Goal: Task Accomplishment & Management: Manage account settings

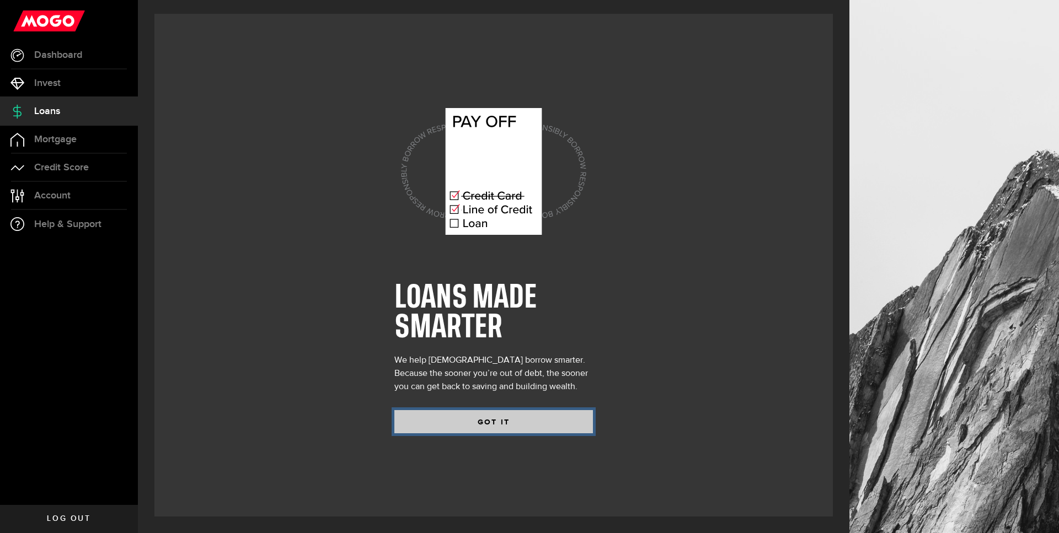
click at [485, 428] on button "GOT IT" at bounding box center [493, 421] width 199 height 23
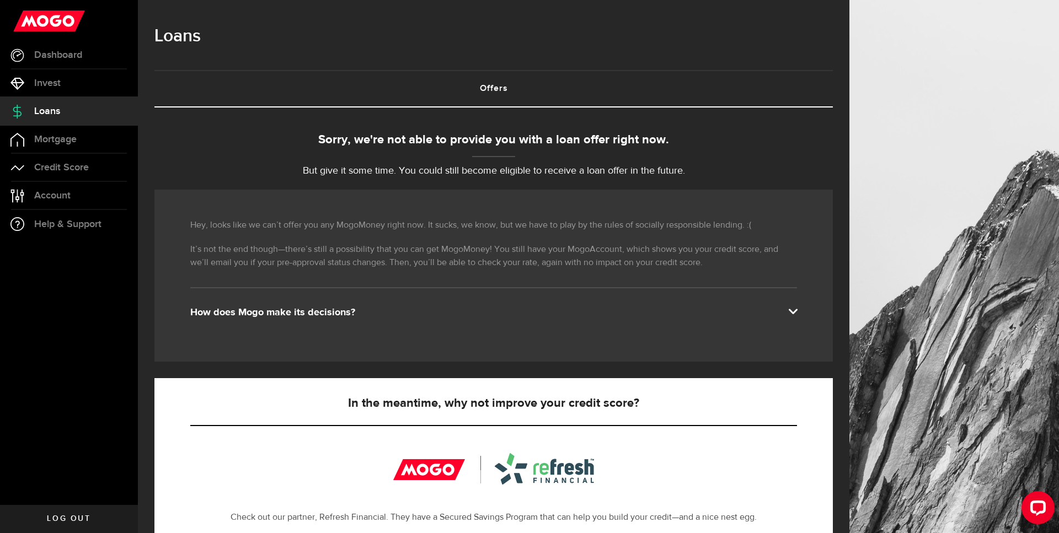
click at [362, 175] on p "But give it some time. You could still become eligible to receive a loan offer …" at bounding box center [493, 171] width 678 height 15
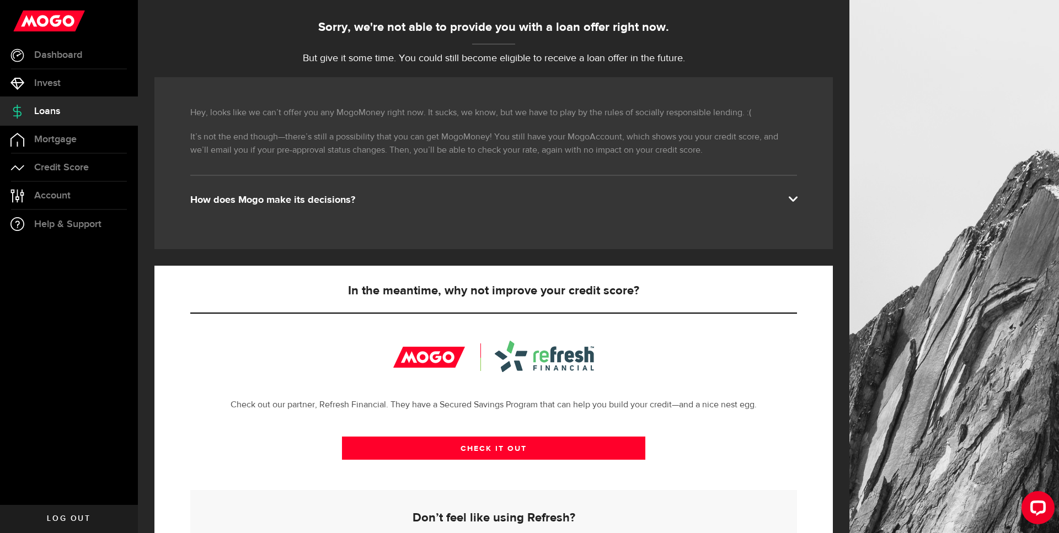
scroll to position [169, 0]
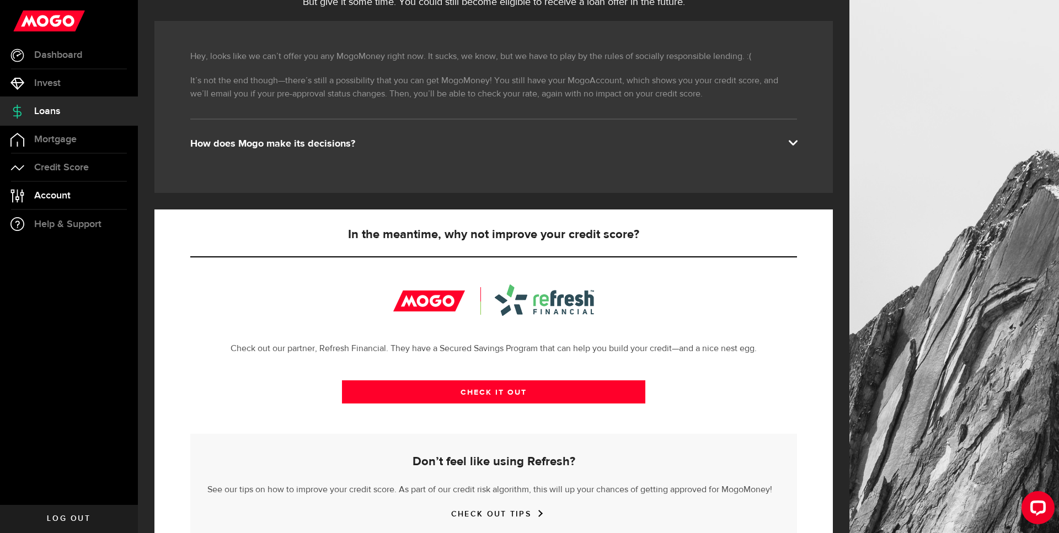
click at [70, 188] on link "Account Compte" at bounding box center [69, 196] width 138 height 28
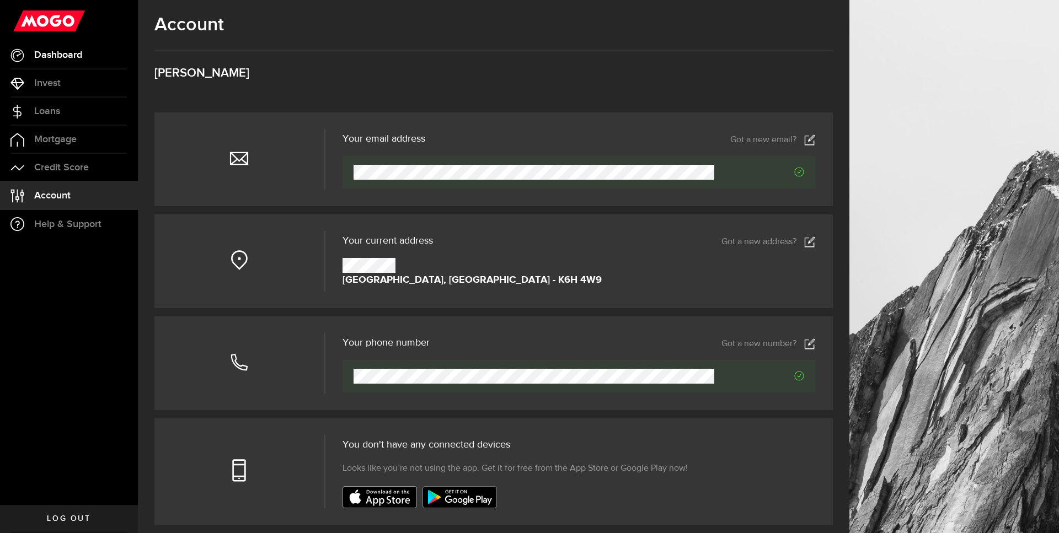
click at [65, 54] on span "Dashboard" at bounding box center [58, 55] width 48 height 10
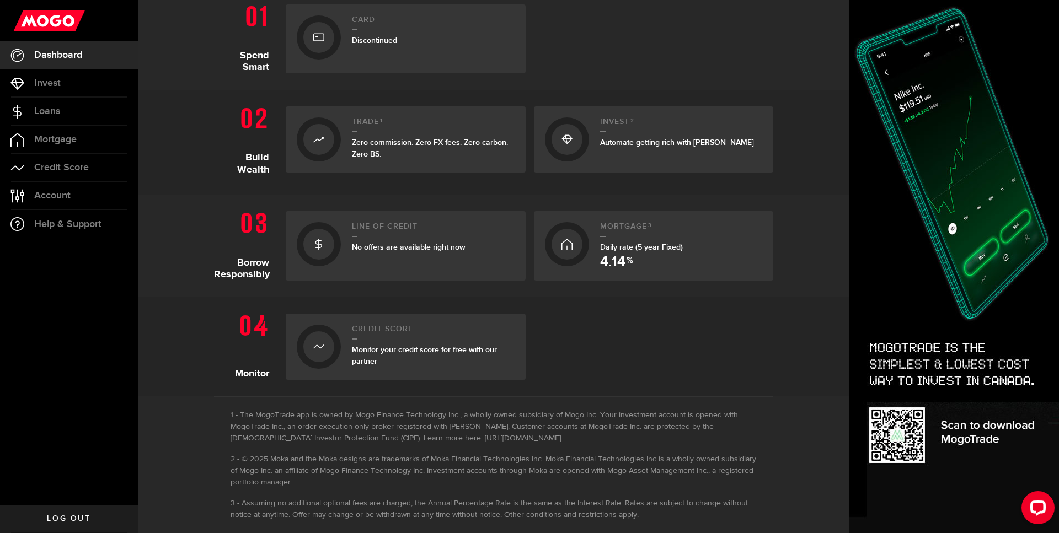
scroll to position [279, 0]
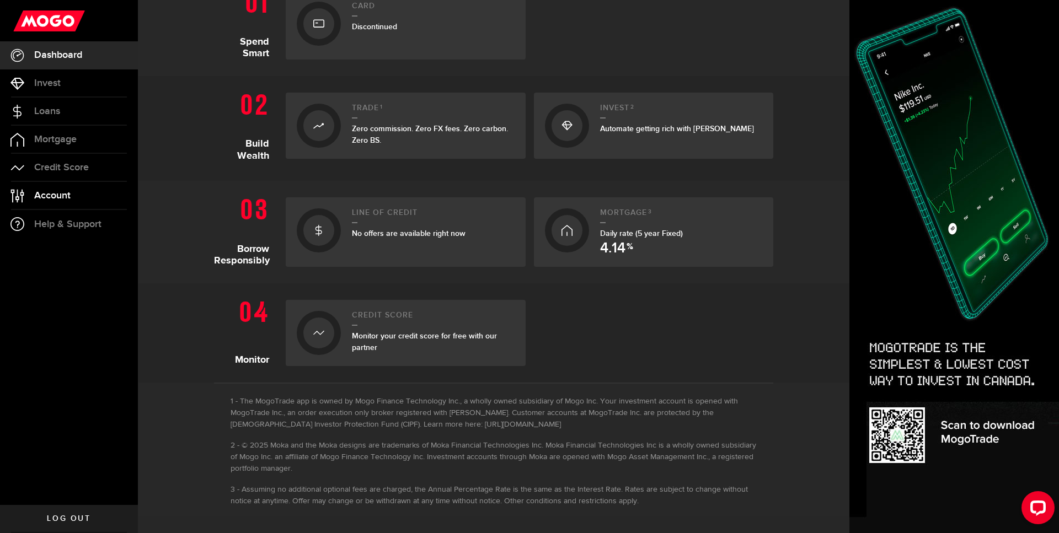
click at [66, 184] on link "Account Compte" at bounding box center [69, 196] width 138 height 28
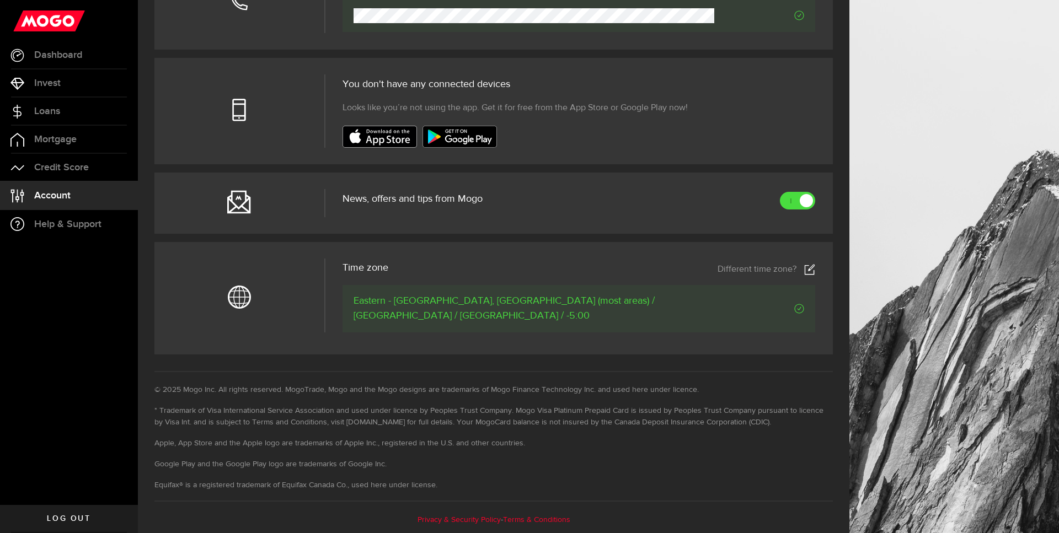
scroll to position [192, 0]
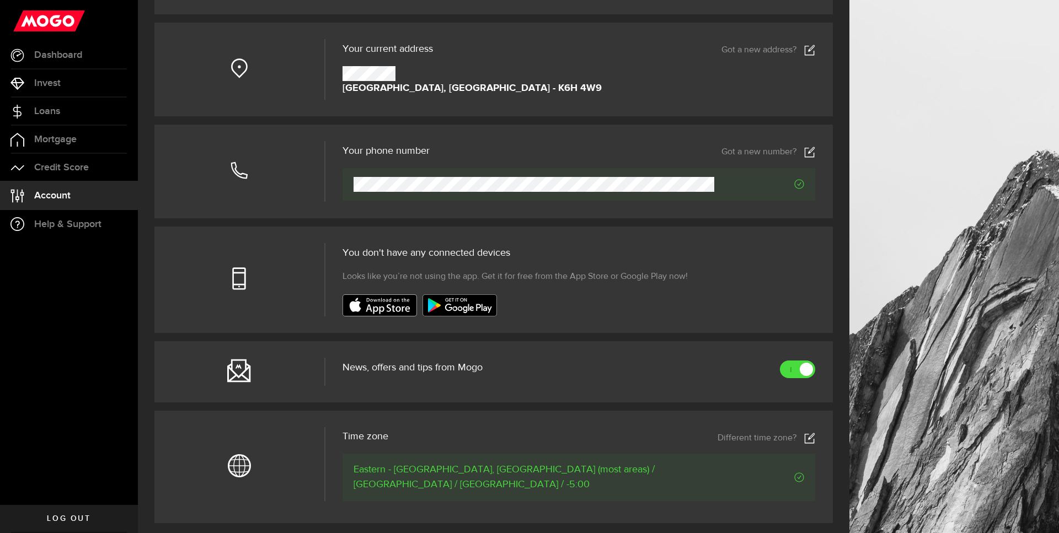
click at [800, 381] on header "News, offers and tips from Mogo" at bounding box center [579, 373] width 473 height 25
click at [799, 373] on link at bounding box center [797, 370] width 35 height 18
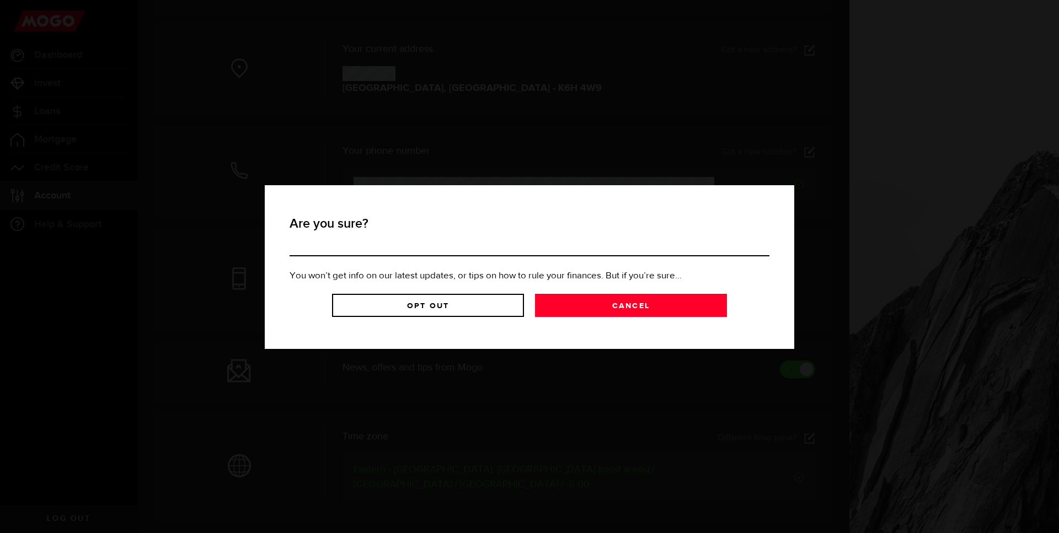
click at [468, 287] on section "You won’t get info on our latest updates, or tips on how to rule your finances.…" at bounding box center [530, 296] width 480 height 52
click at [473, 309] on link "Opt Out" at bounding box center [428, 305] width 192 height 23
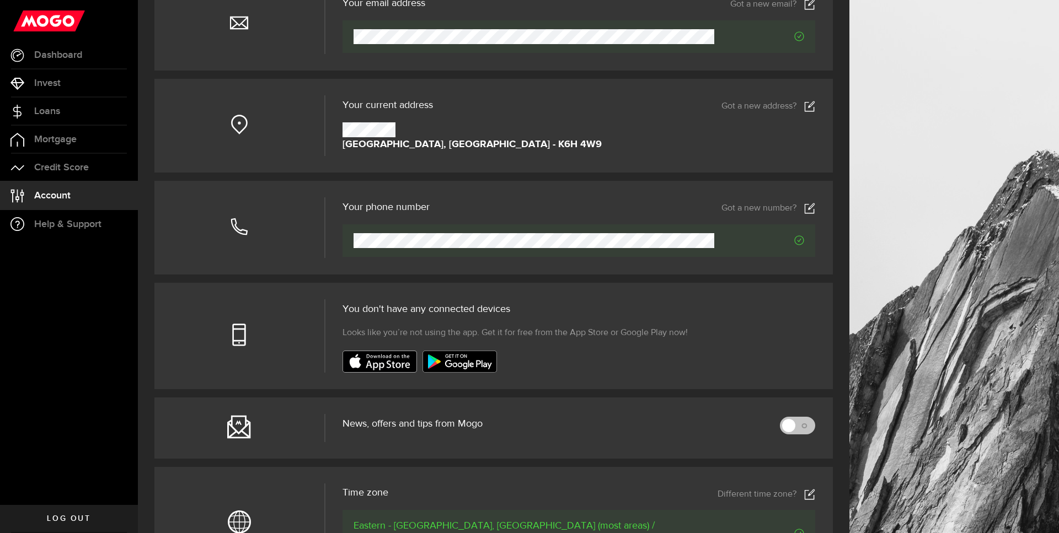
scroll to position [0, 0]
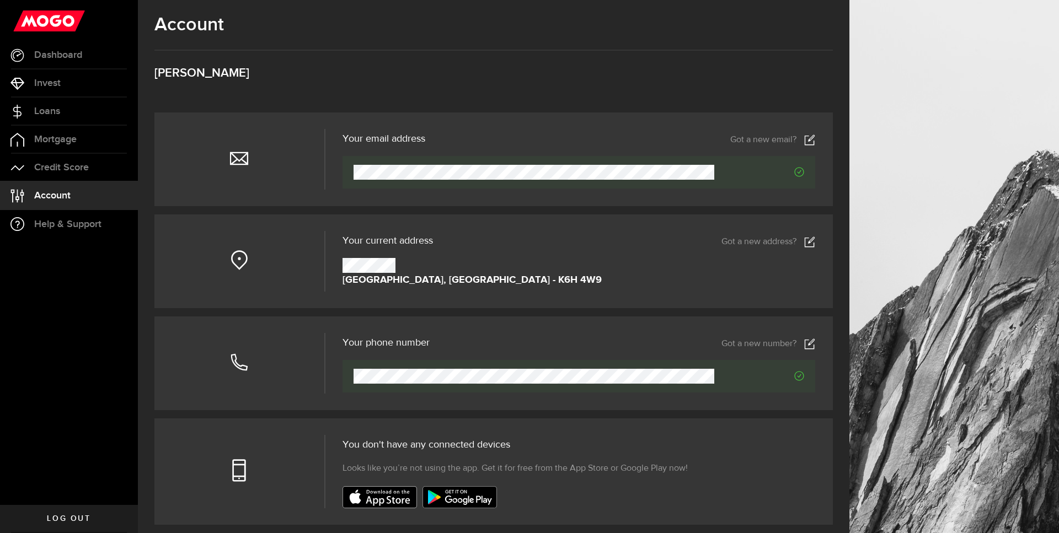
click at [81, 470] on ul "Dashboard Dashboard Bitcoin Bitcoin Invest Invest Loans Loans Mortgage Mortgage…" at bounding box center [69, 273] width 138 height 464
click at [74, 507] on link "Log out" at bounding box center [69, 519] width 138 height 28
